Goal: Task Accomplishment & Management: Use online tool/utility

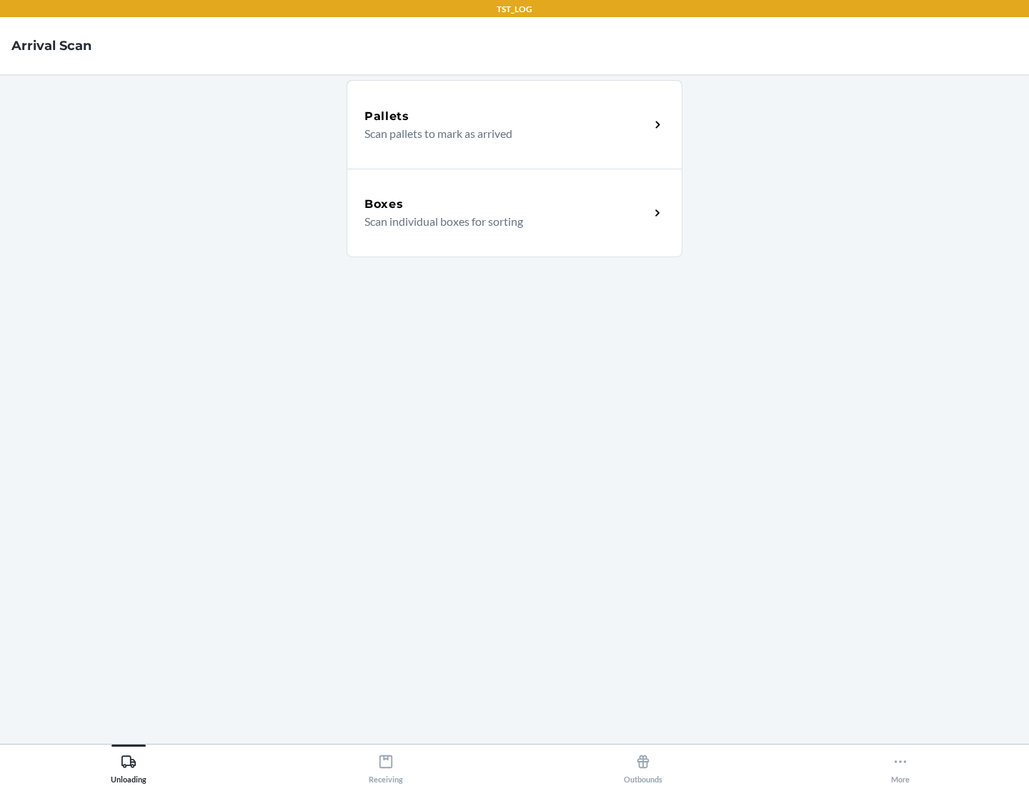
click at [507, 204] on div "Boxes" at bounding box center [507, 204] width 285 height 17
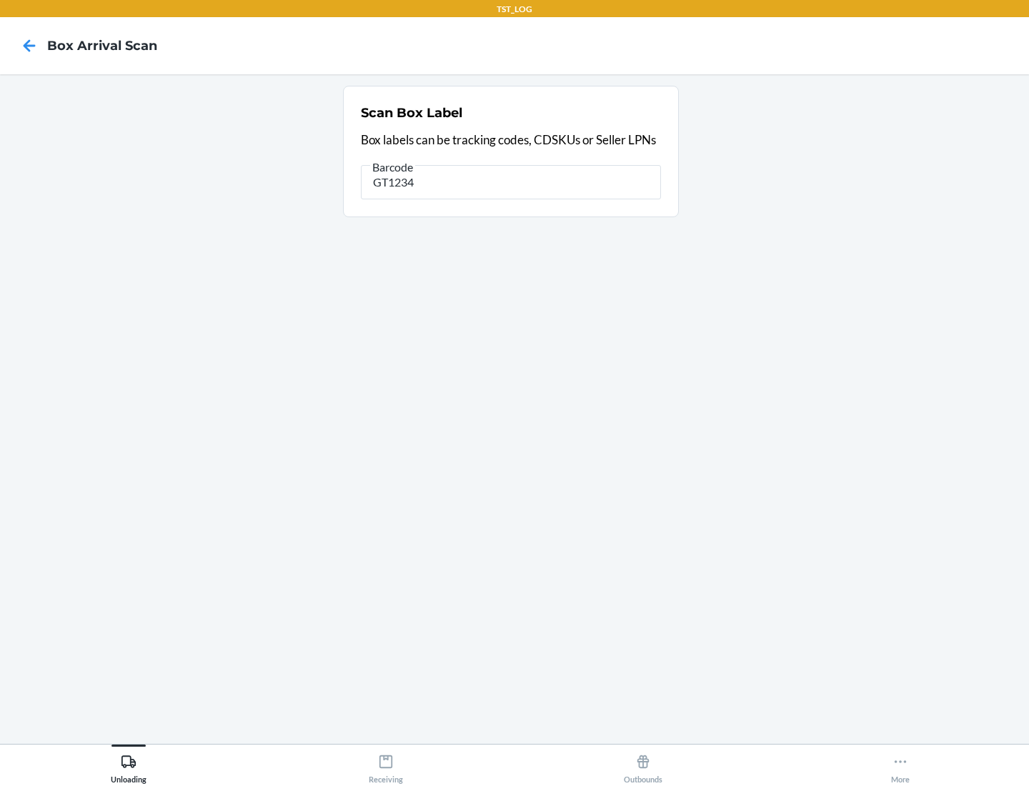
type input "GT1234"
